Goal: Check status: Check status

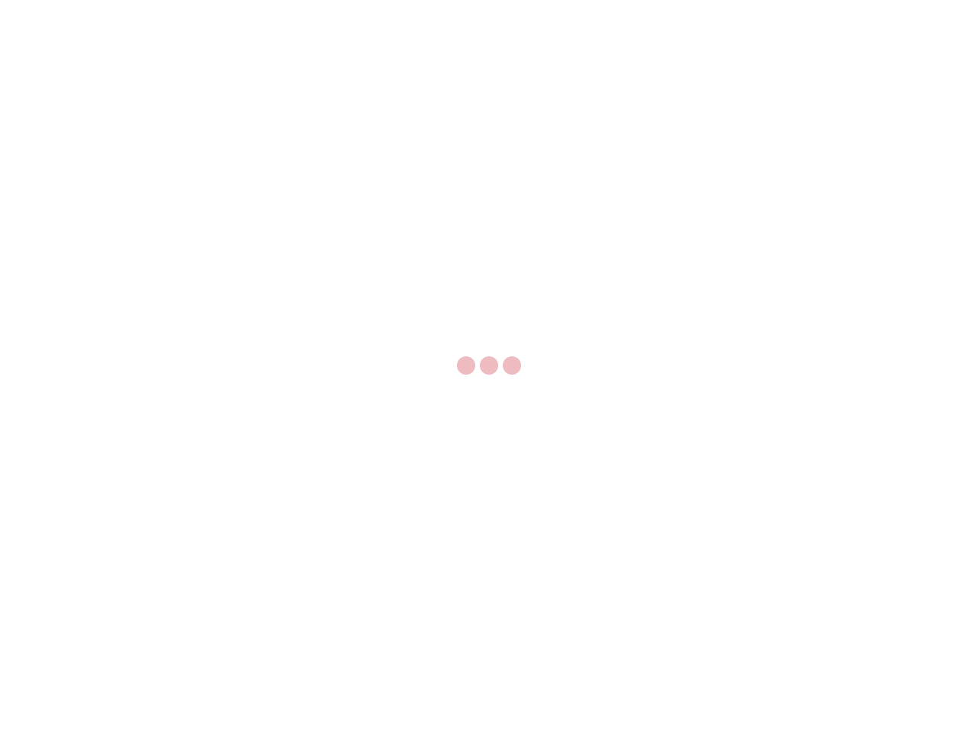
select select "US"
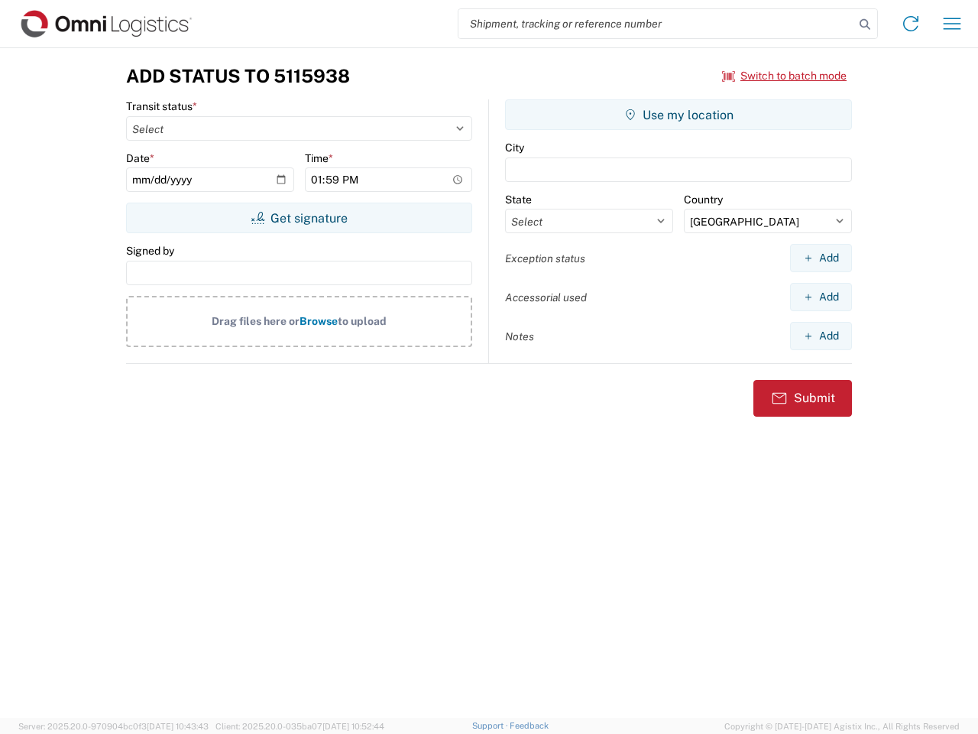
click at [656, 24] on input "search" at bounding box center [657, 23] width 396 height 29
click at [865, 24] on icon at bounding box center [864, 24] width 21 height 21
click at [911, 24] on icon at bounding box center [911, 23] width 24 height 24
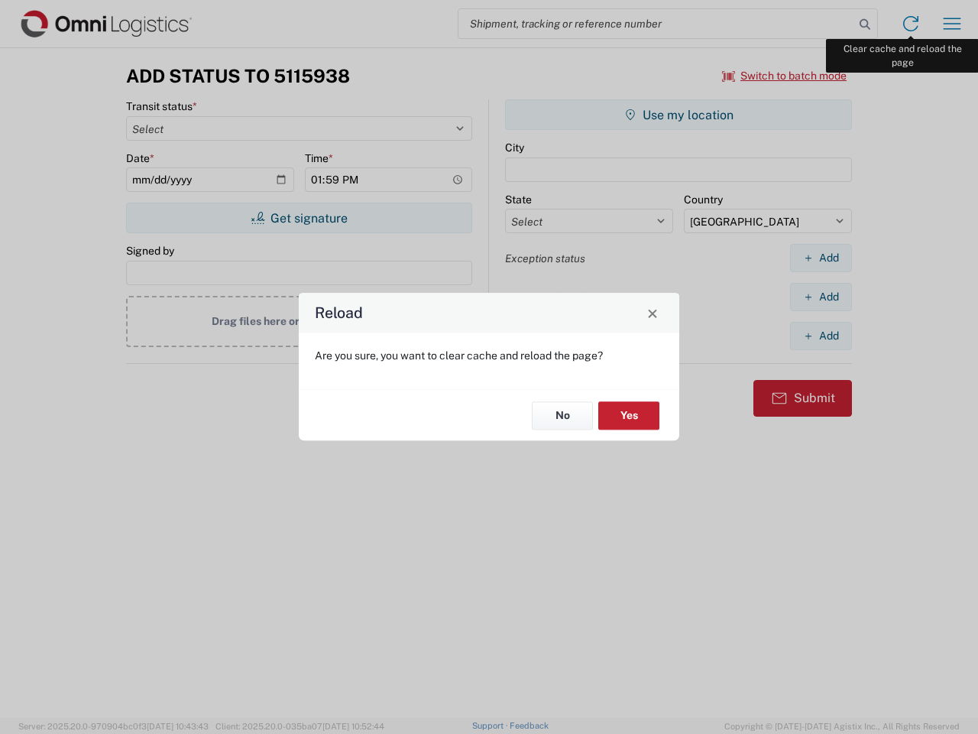
click at [952, 24] on div "Reload Are you sure, you want to clear cache and reload the page? No Yes" at bounding box center [489, 367] width 978 height 734
click at [785, 76] on div "Reload Are you sure, you want to clear cache and reload the page? No Yes" at bounding box center [489, 367] width 978 height 734
click at [299, 218] on div "Reload Are you sure, you want to clear cache and reload the page? No Yes" at bounding box center [489, 367] width 978 height 734
click at [679, 115] on div "Reload Are you sure, you want to clear cache and reload the page? No Yes" at bounding box center [489, 367] width 978 height 734
click at [821, 258] on div "Reload Are you sure, you want to clear cache and reload the page? No Yes" at bounding box center [489, 367] width 978 height 734
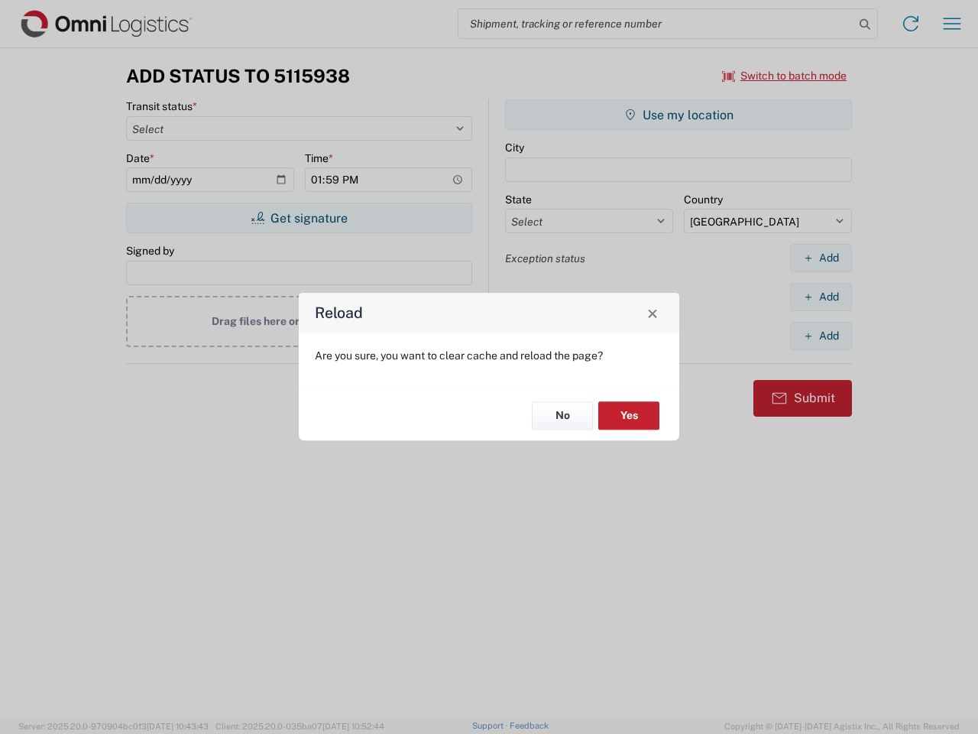
click at [821, 297] on div "Reload Are you sure, you want to clear cache and reload the page? No Yes" at bounding box center [489, 367] width 978 height 734
click at [821, 335] on div "Reload Are you sure, you want to clear cache and reload the page? No Yes" at bounding box center [489, 367] width 978 height 734
